Goal: Navigation & Orientation: Find specific page/section

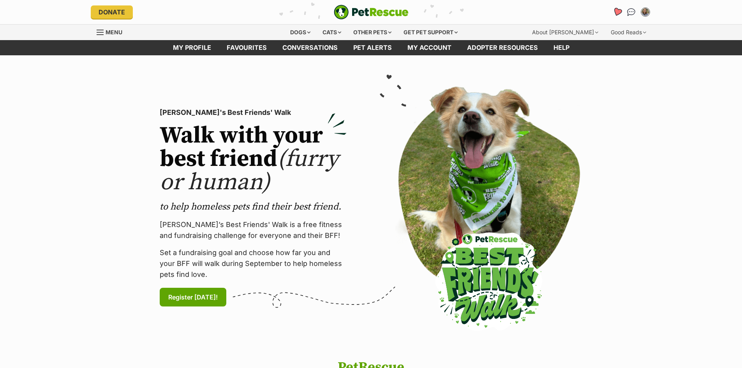
click at [614, 13] on icon "Favourites" at bounding box center [617, 12] width 11 height 10
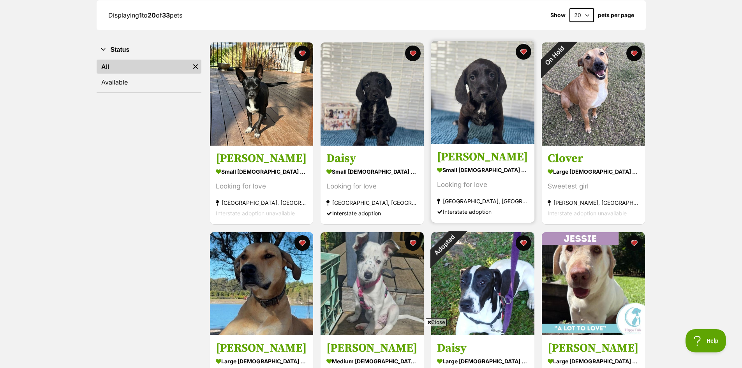
click at [480, 132] on img at bounding box center [482, 92] width 103 height 103
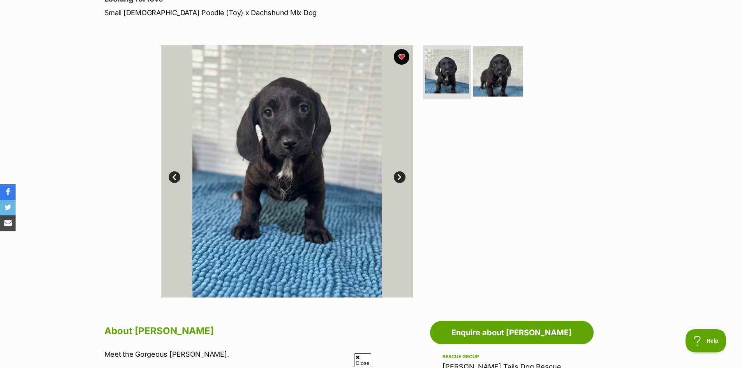
click at [501, 89] on img at bounding box center [498, 71] width 50 height 50
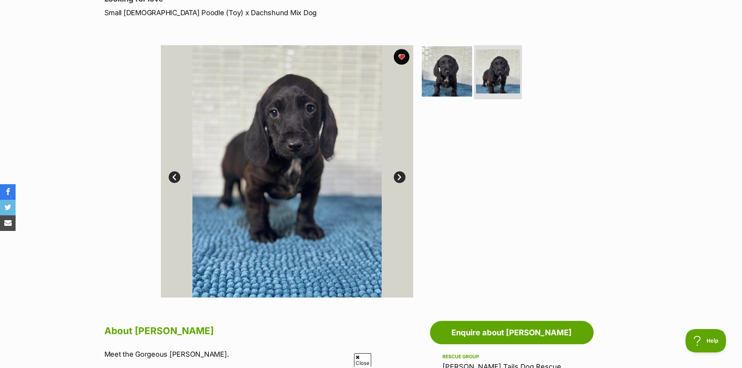
click at [450, 82] on img at bounding box center [447, 71] width 50 height 50
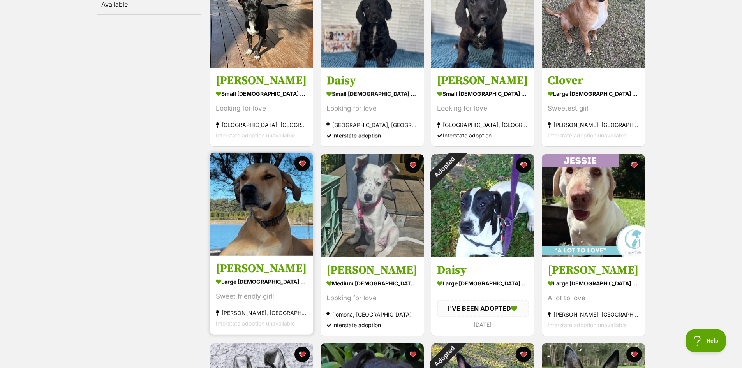
scroll to position [312, 0]
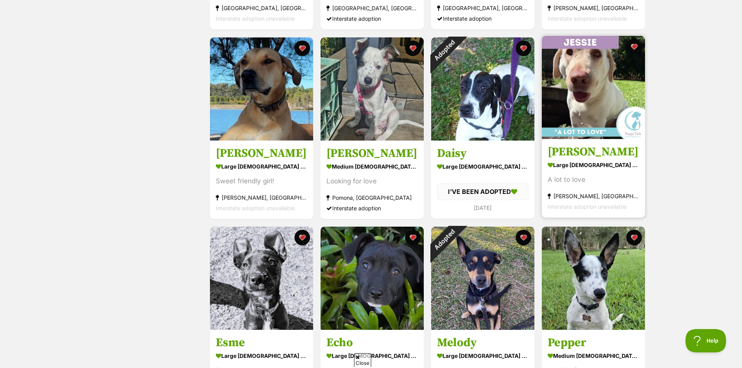
click at [605, 110] on img at bounding box center [593, 87] width 103 height 103
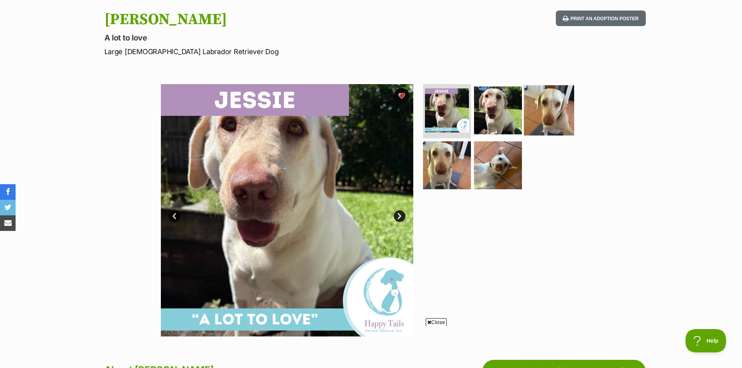
click at [553, 116] on img at bounding box center [549, 110] width 50 height 50
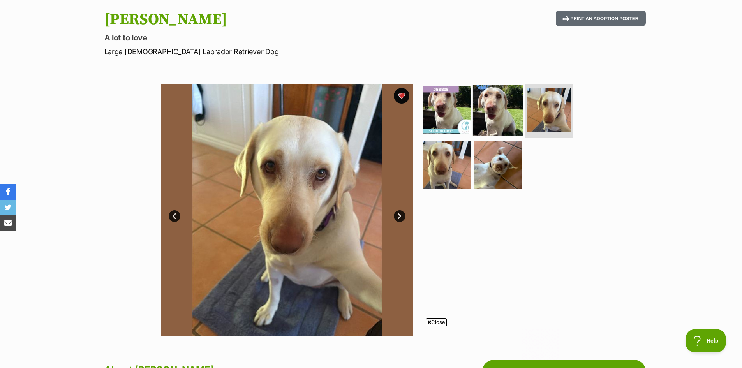
click at [508, 114] on img at bounding box center [498, 110] width 50 height 50
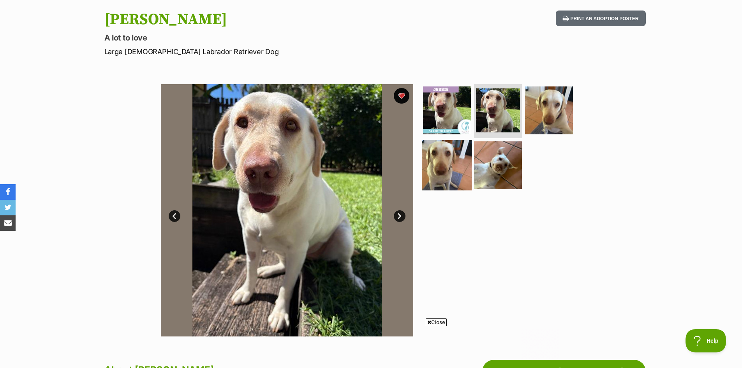
click at [439, 161] on img at bounding box center [447, 165] width 50 height 50
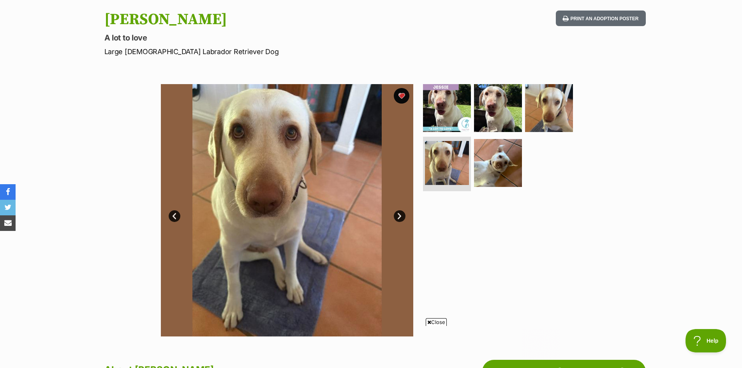
scroll to position [117, 0]
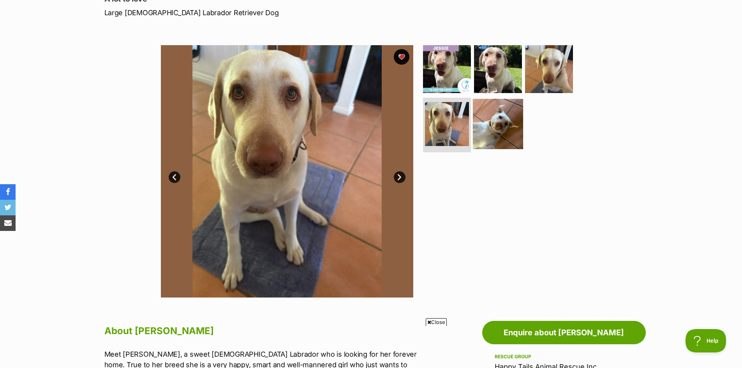
click at [478, 109] on img at bounding box center [498, 124] width 50 height 50
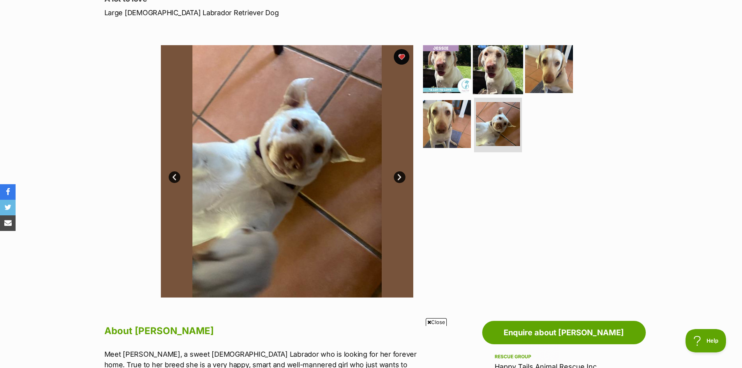
click at [499, 66] on img at bounding box center [498, 69] width 50 height 50
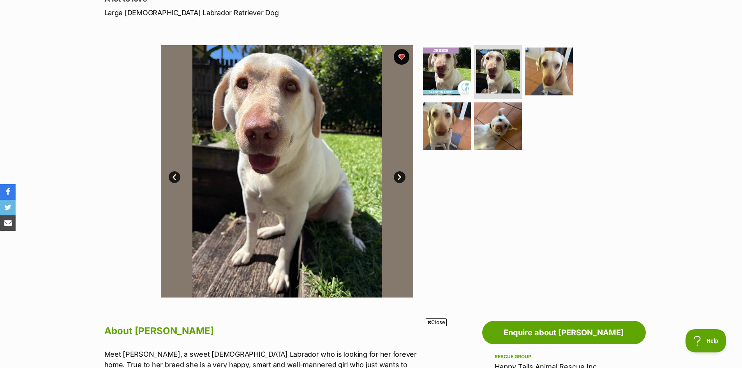
scroll to position [0, 0]
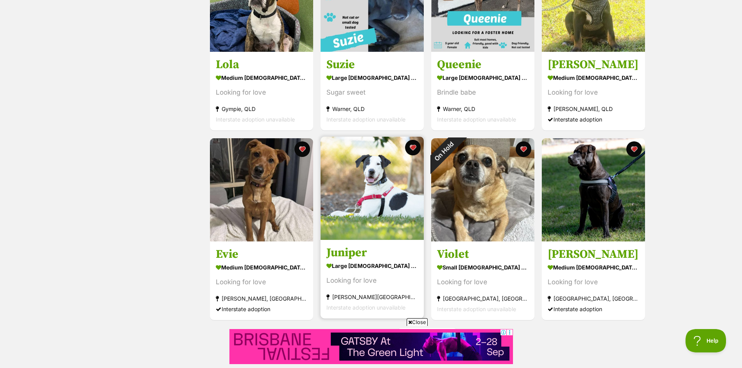
scroll to position [857, 0]
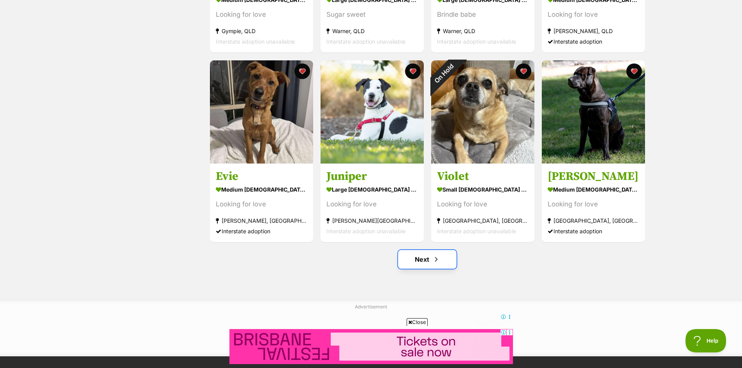
click at [424, 265] on link "Next" at bounding box center [427, 259] width 58 height 19
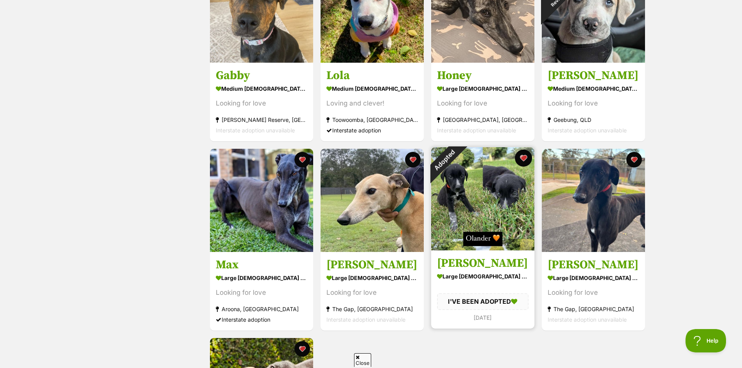
click at [524, 158] on button "favourite" at bounding box center [523, 158] width 17 height 17
